Goal: Check status: Check status

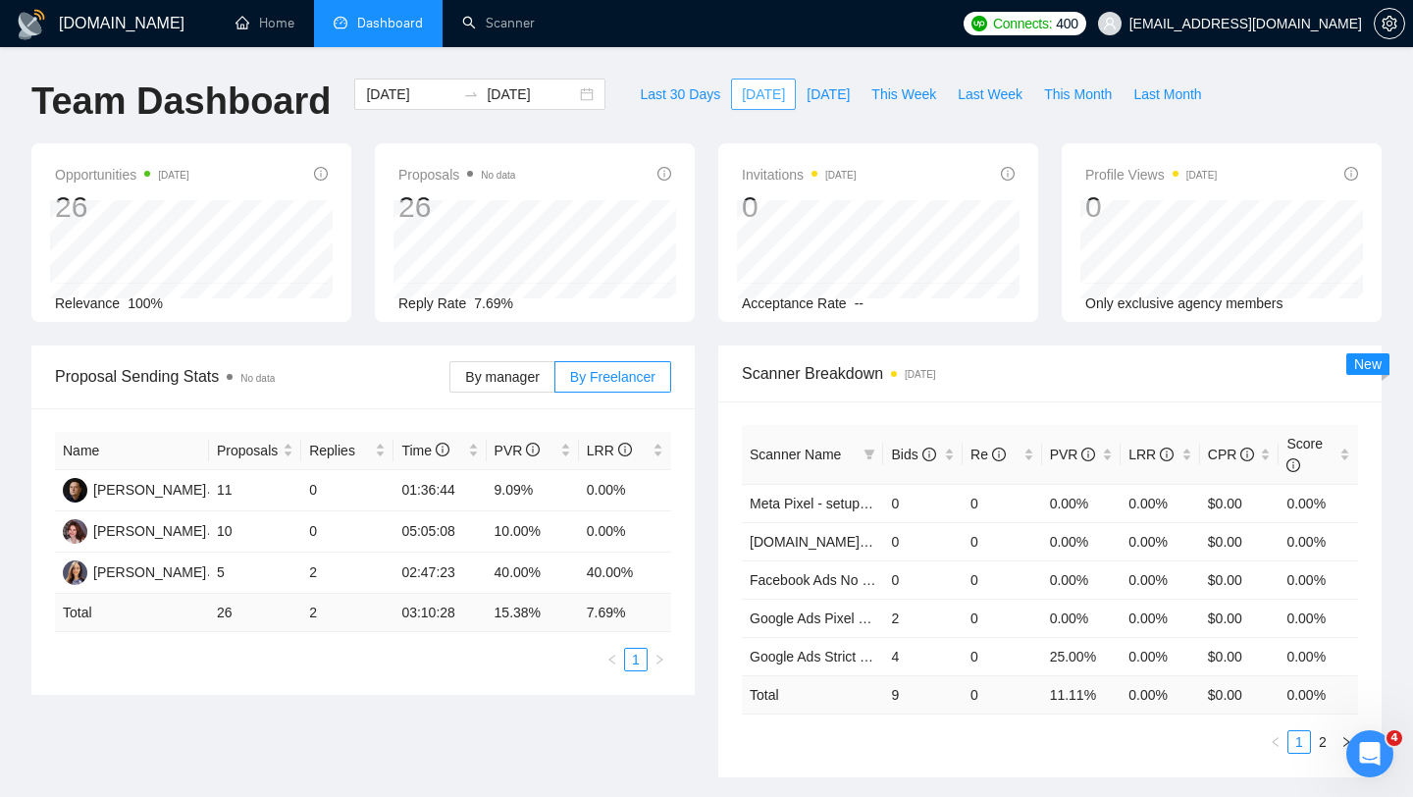
click at [747, 94] on span "[DATE]" at bounding box center [763, 94] width 43 height 22
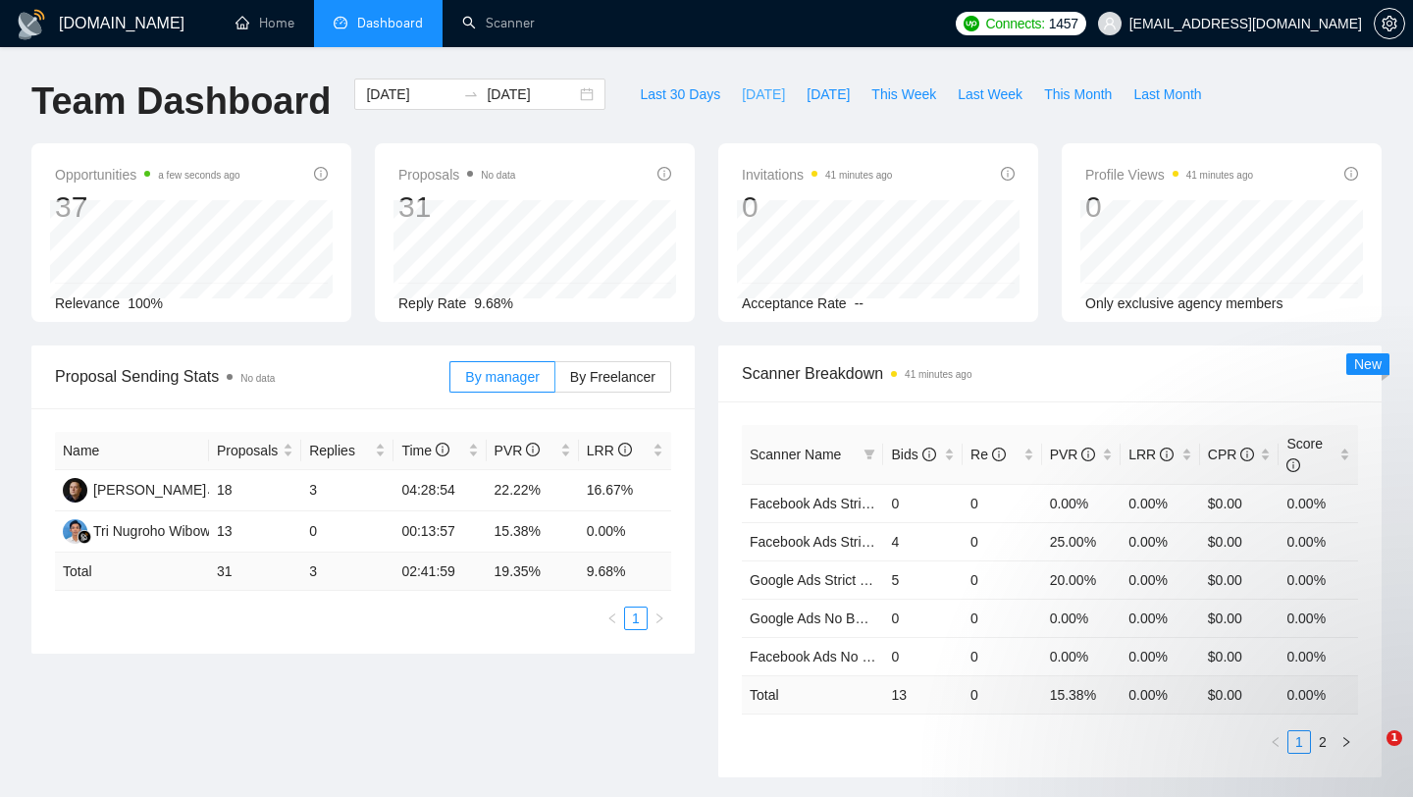
click at [747, 93] on span "[DATE]" at bounding box center [763, 94] width 43 height 22
type input "2025-08-21"
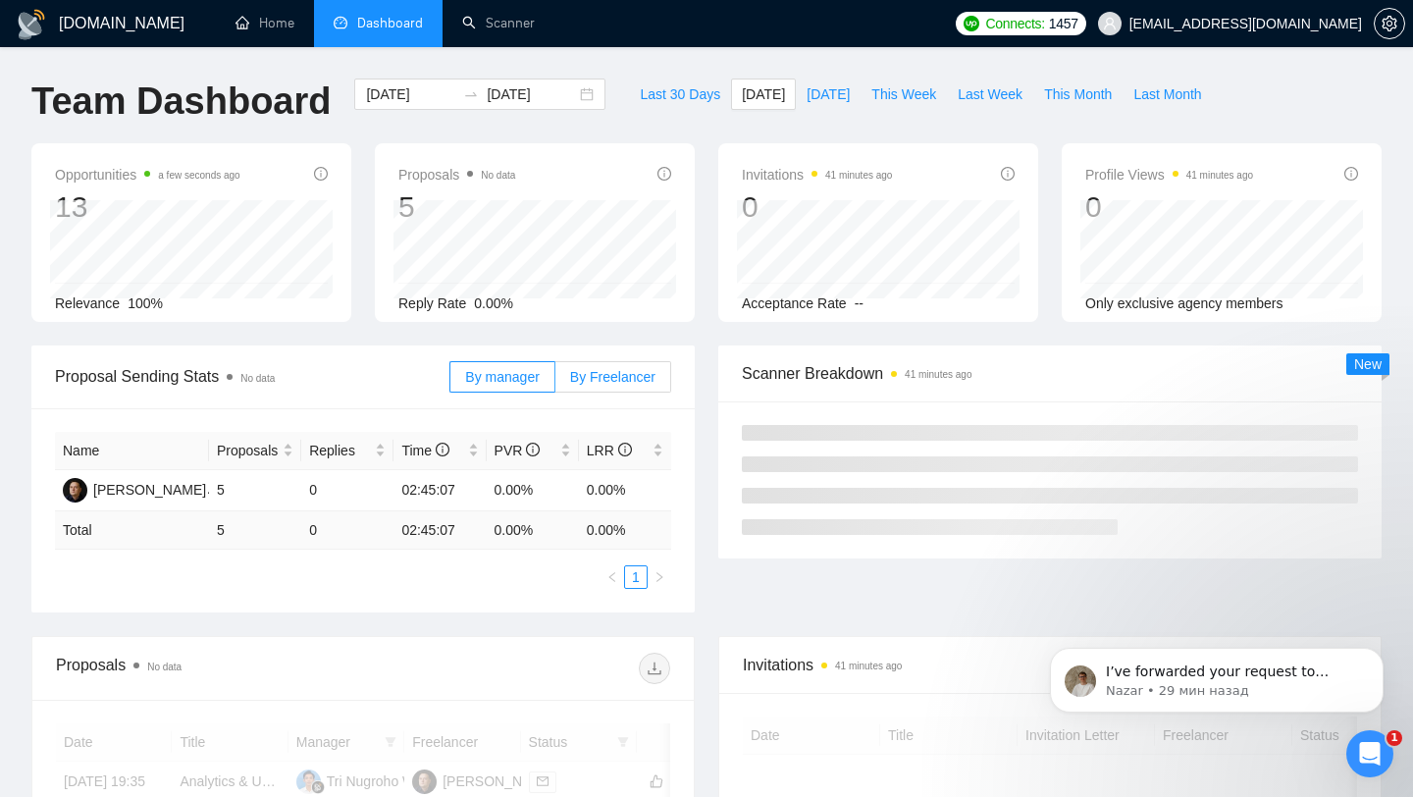
click at [589, 381] on span "By Freelancer" at bounding box center [612, 377] width 85 height 16
click at [555, 382] on input "By Freelancer" at bounding box center [555, 382] width 0 height 0
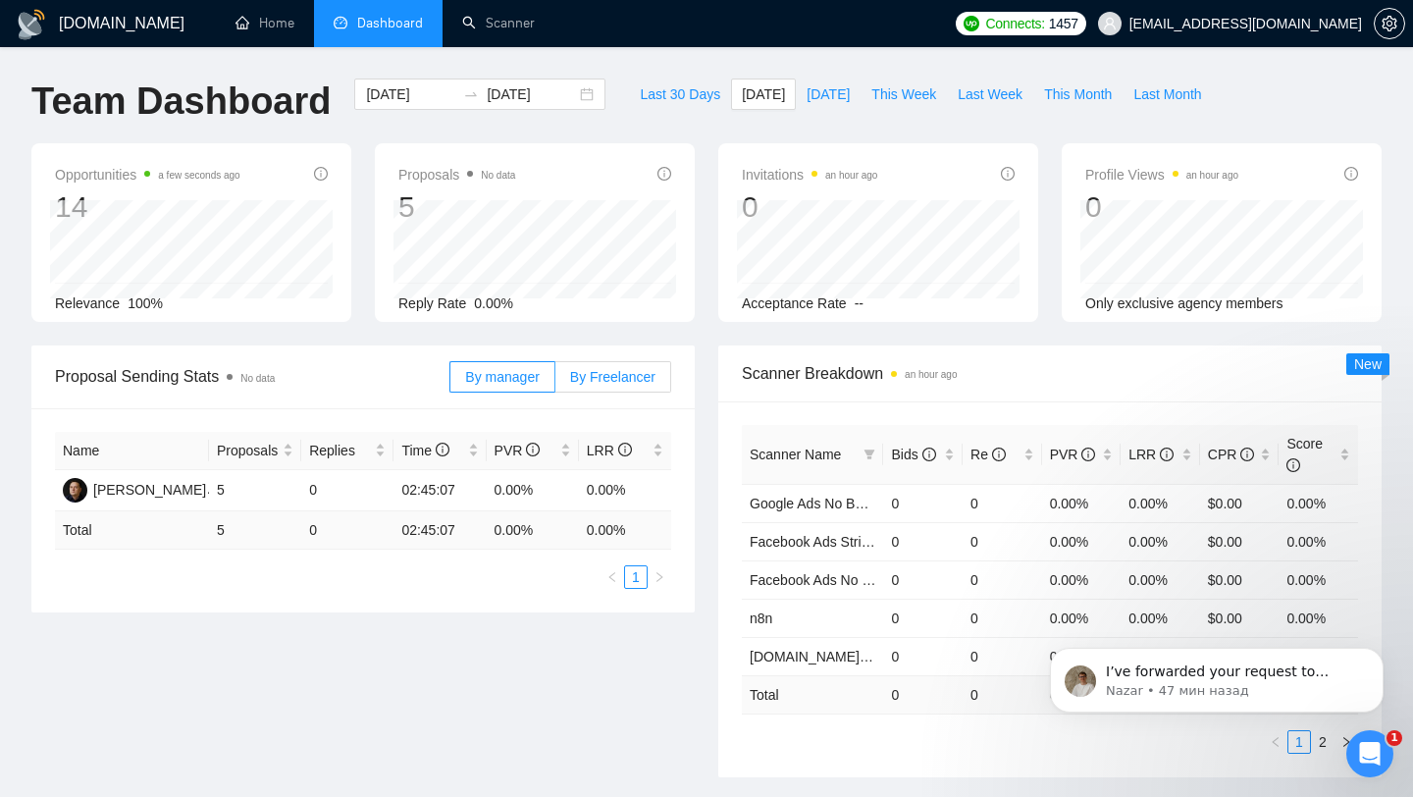
click at [601, 389] on label "By Freelancer" at bounding box center [613, 376] width 116 height 31
click at [555, 382] on input "By Freelancer" at bounding box center [555, 382] width 0 height 0
